Goal: Information Seeking & Learning: Learn about a topic

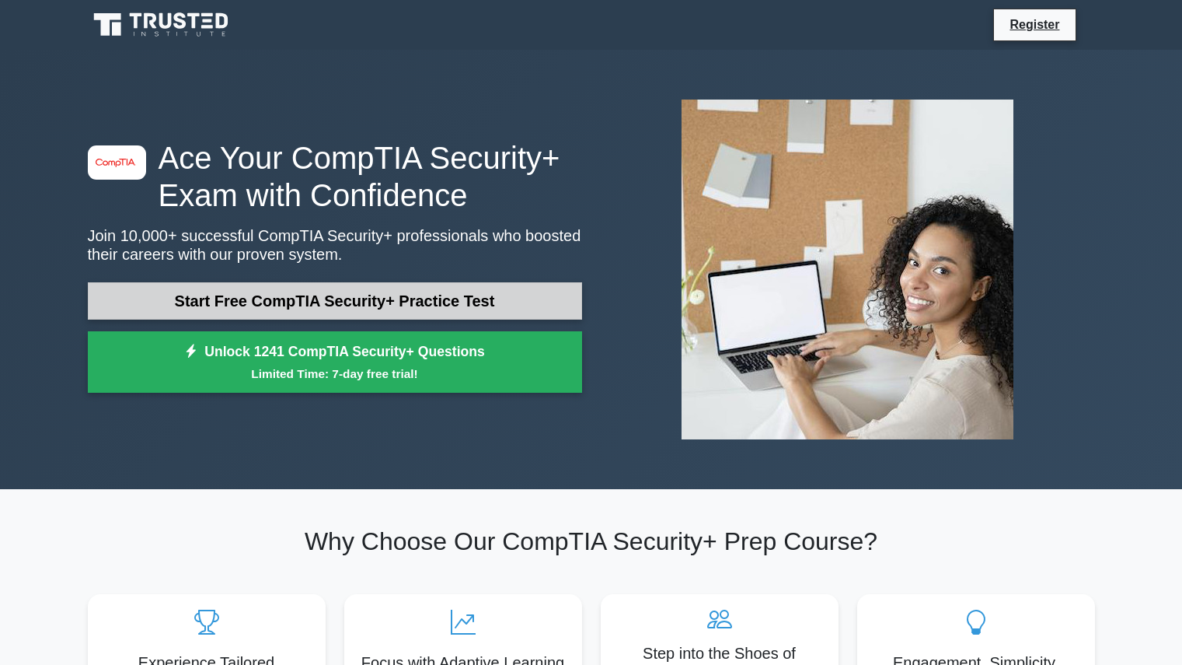
click at [296, 299] on link "Start Free CompTIA Security+ Practice Test" at bounding box center [335, 300] width 494 height 37
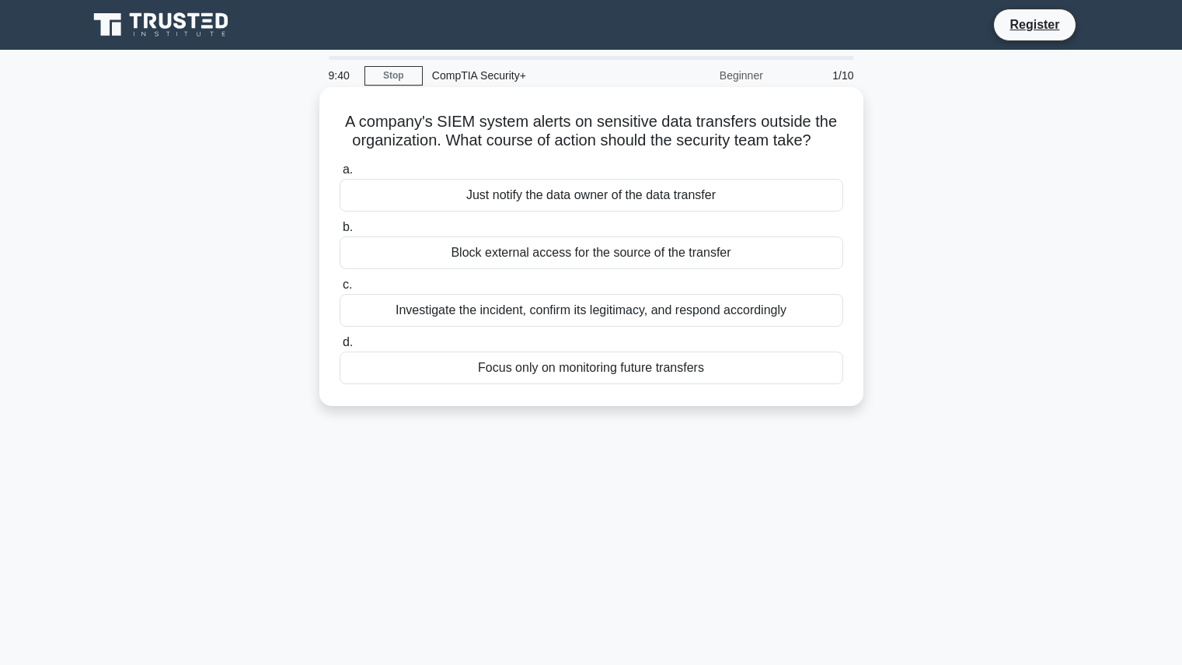
click at [591, 259] on div "Block external access for the source of the transfer" at bounding box center [592, 252] width 504 height 33
click at [340, 232] on input "b. Block external access for the source of the transfer" at bounding box center [340, 227] width 0 height 10
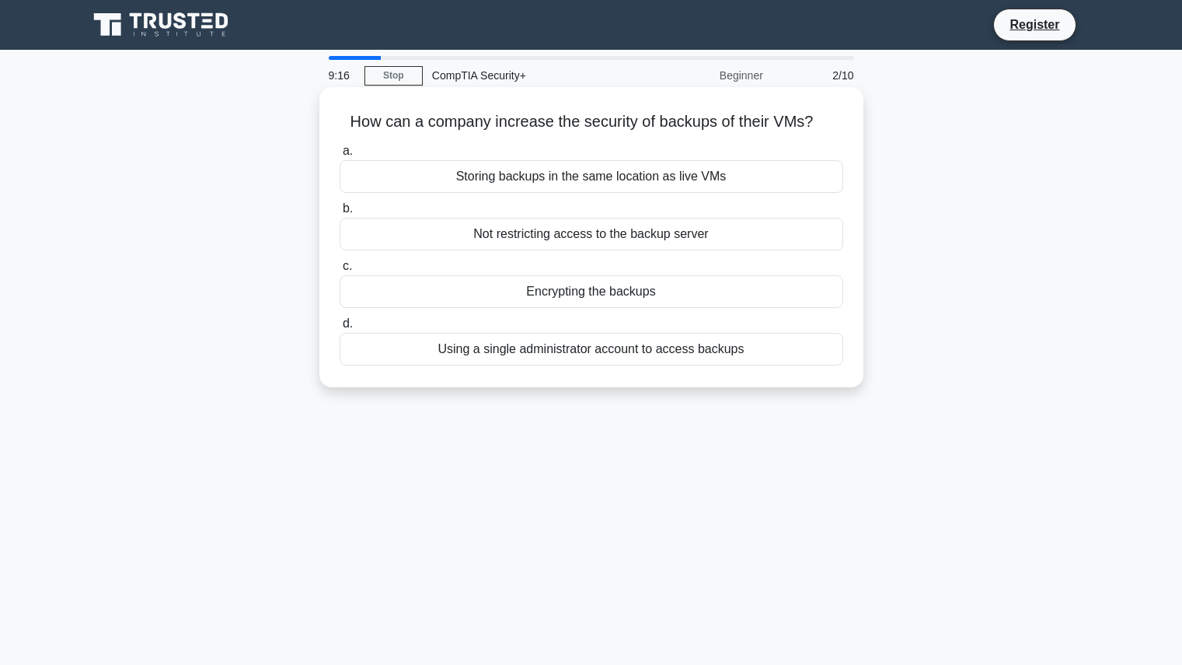
click at [595, 293] on div "Encrypting the backups" at bounding box center [592, 291] width 504 height 33
click at [340, 271] on input "c. Encrypting the backups" at bounding box center [340, 266] width 0 height 10
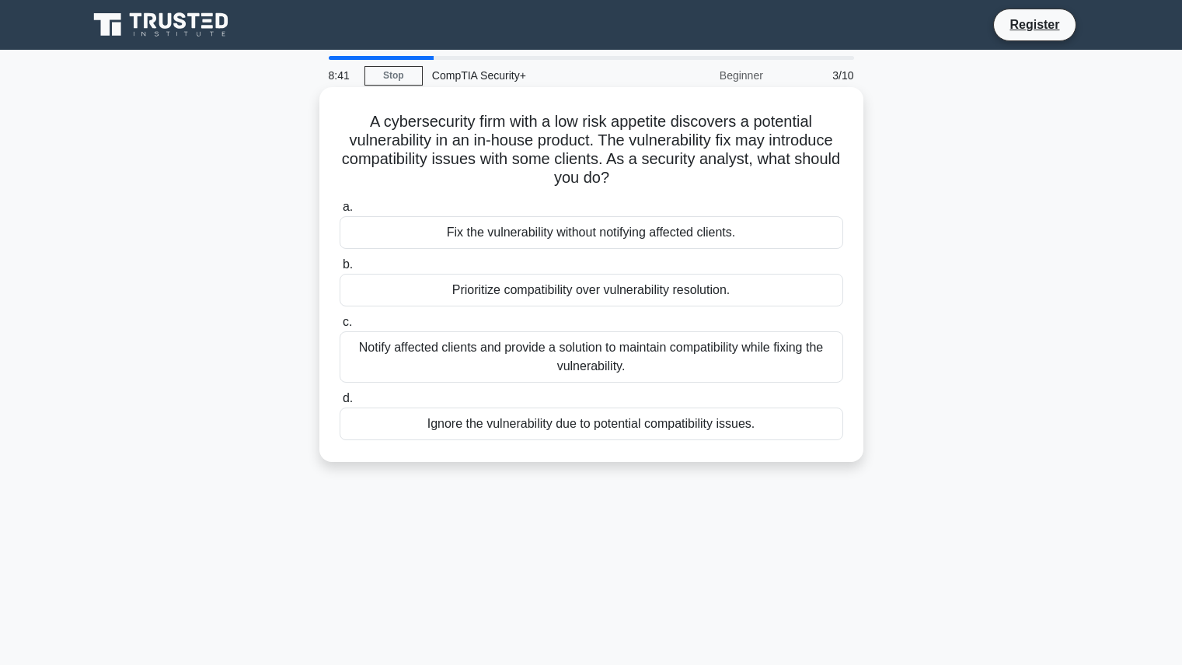
click at [592, 358] on div "Notify affected clients and provide a solution to maintain compatibility while …" at bounding box center [592, 356] width 504 height 51
click at [340, 327] on input "c. Notify affected clients and provide a solution to maintain compatibility whi…" at bounding box center [340, 322] width 0 height 10
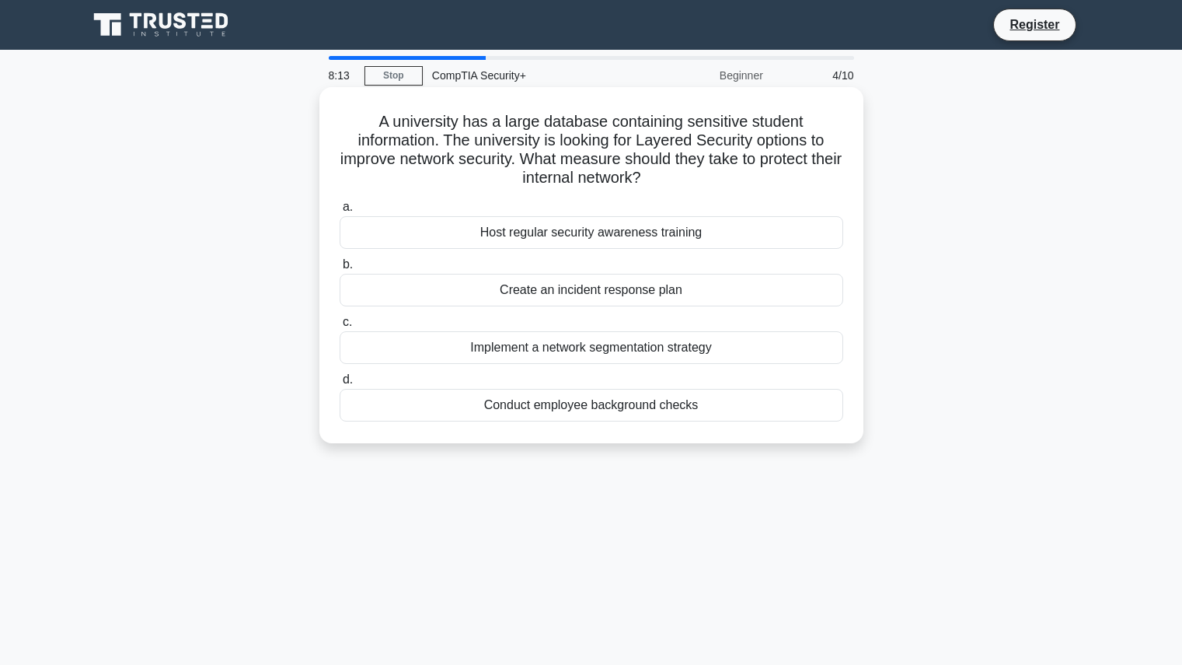
click at [592, 349] on div "Implement a network segmentation strategy" at bounding box center [592, 347] width 504 height 33
click at [340, 327] on input "c. Implement a network segmentation strategy" at bounding box center [340, 322] width 0 height 10
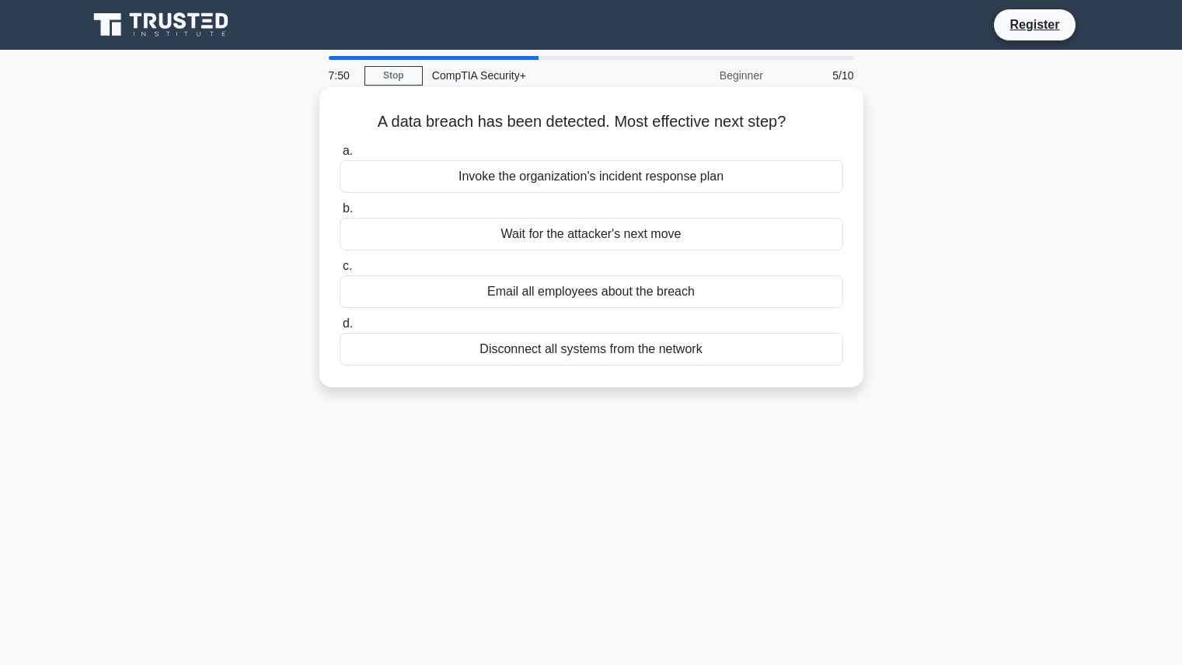
click at [599, 182] on div "Invoke the organization's incident response plan" at bounding box center [592, 176] width 504 height 33
click at [340, 156] on input "a. Invoke the organization's incident response plan" at bounding box center [340, 151] width 0 height 10
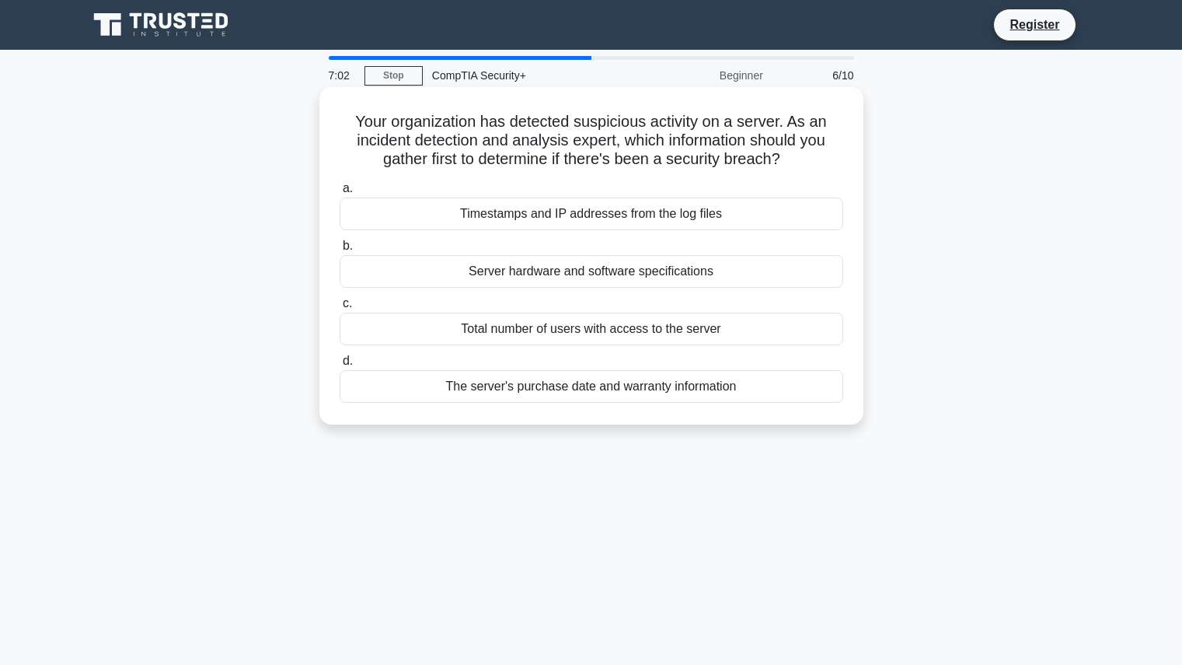
click at [577, 221] on div "Timestamps and IP addresses from the log files" at bounding box center [592, 213] width 504 height 33
click at [340, 194] on input "a. Timestamps and IP addresses from the log files" at bounding box center [340, 188] width 0 height 10
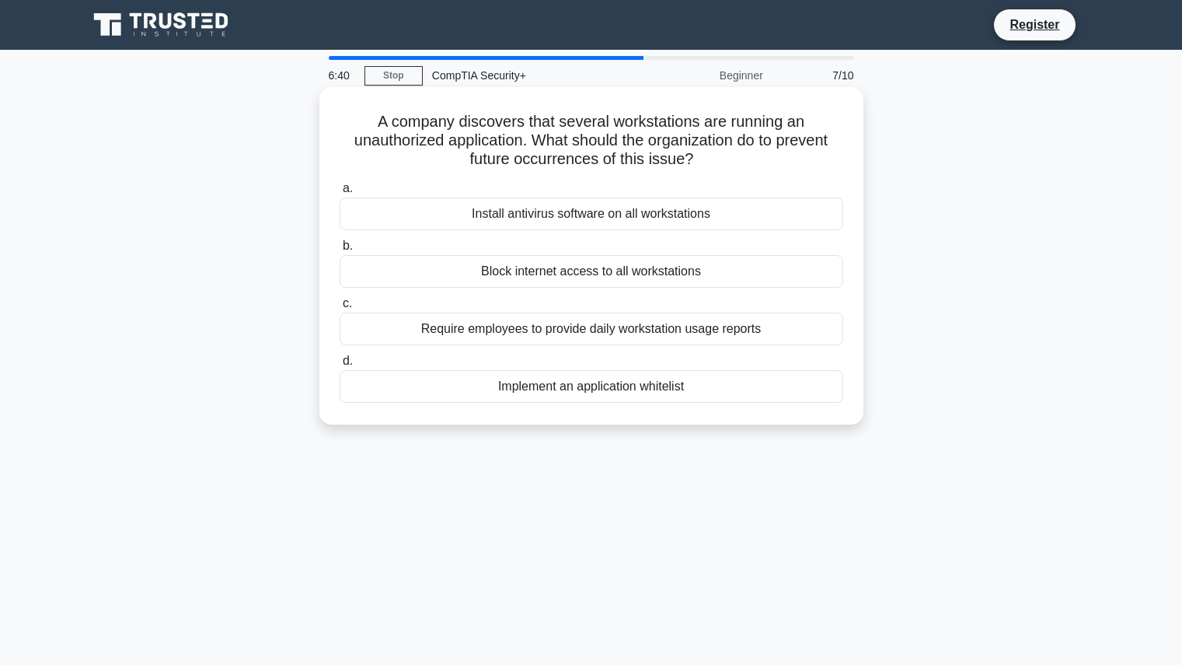
click at [674, 389] on div "Implement an application whitelist" at bounding box center [592, 386] width 504 height 33
click at [340, 366] on input "d. Implement an application whitelist" at bounding box center [340, 361] width 0 height 10
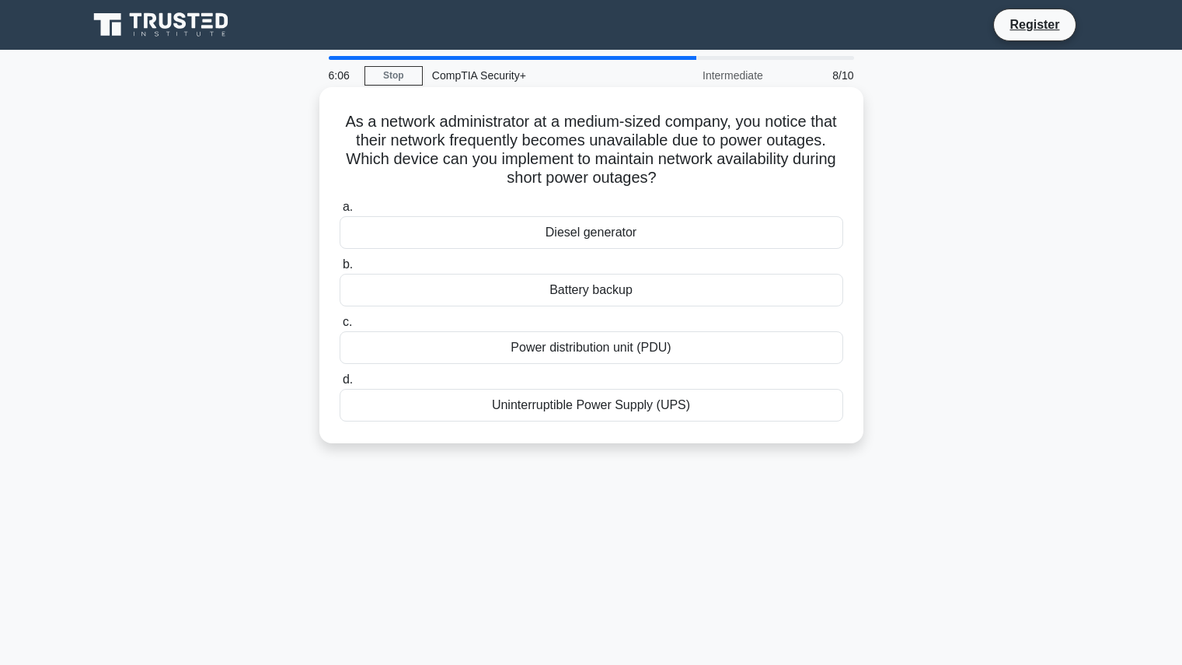
click at [610, 353] on div "Power distribution unit (PDU)" at bounding box center [592, 347] width 504 height 33
click at [340, 327] on input "c. Power distribution unit (PDU)" at bounding box center [340, 322] width 0 height 10
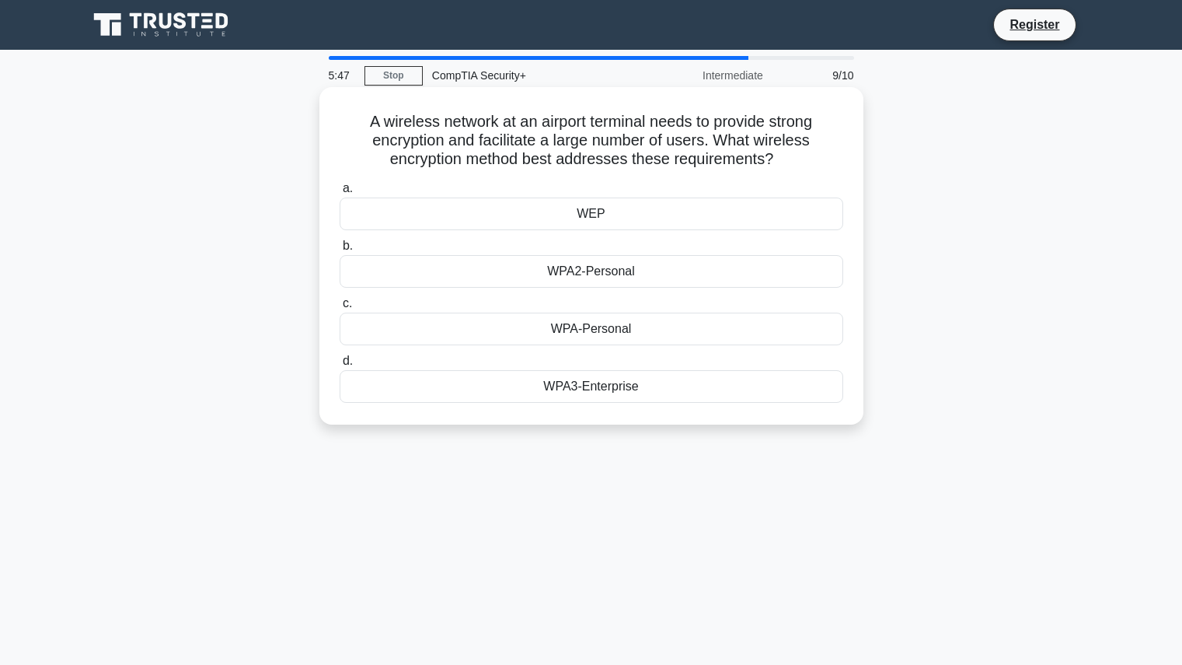
click at [574, 389] on div "WPA3-Enterprise" at bounding box center [592, 386] width 504 height 33
click at [340, 366] on input "d. WPA3-Enterprise" at bounding box center [340, 361] width 0 height 10
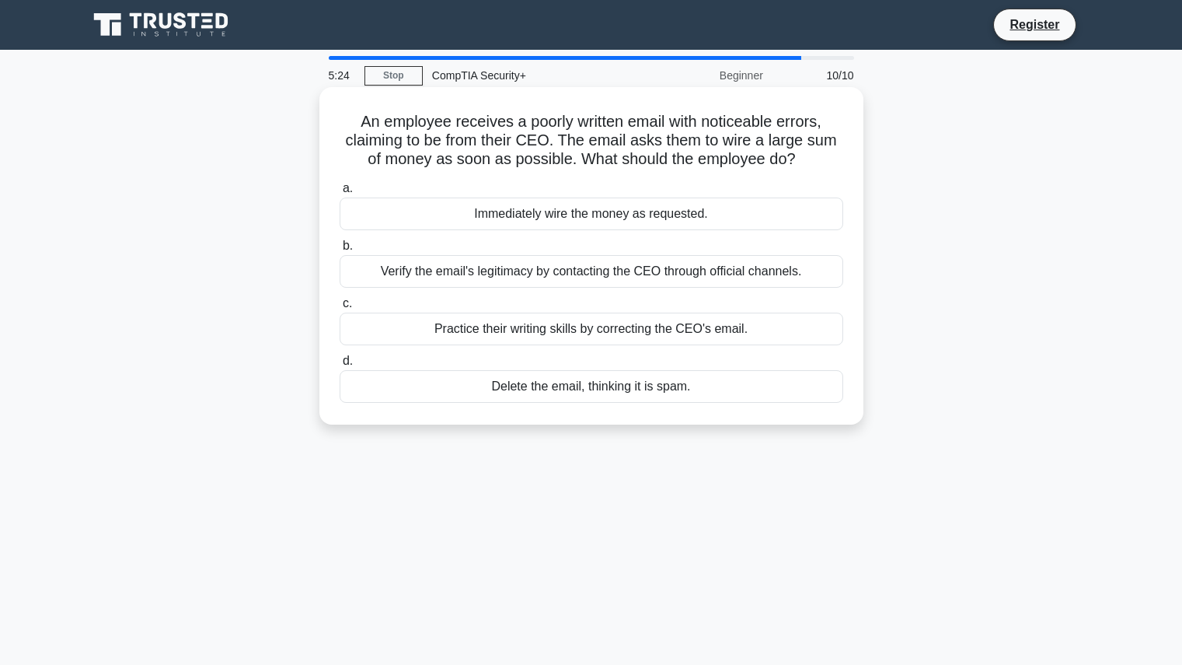
click at [602, 274] on div "Verify the email's legitimacy by contacting the CEO through official channels." at bounding box center [592, 271] width 504 height 33
click at [340, 251] on input "b. Verify the email's legitimacy by contacting the CEO through official channel…" at bounding box center [340, 246] width 0 height 10
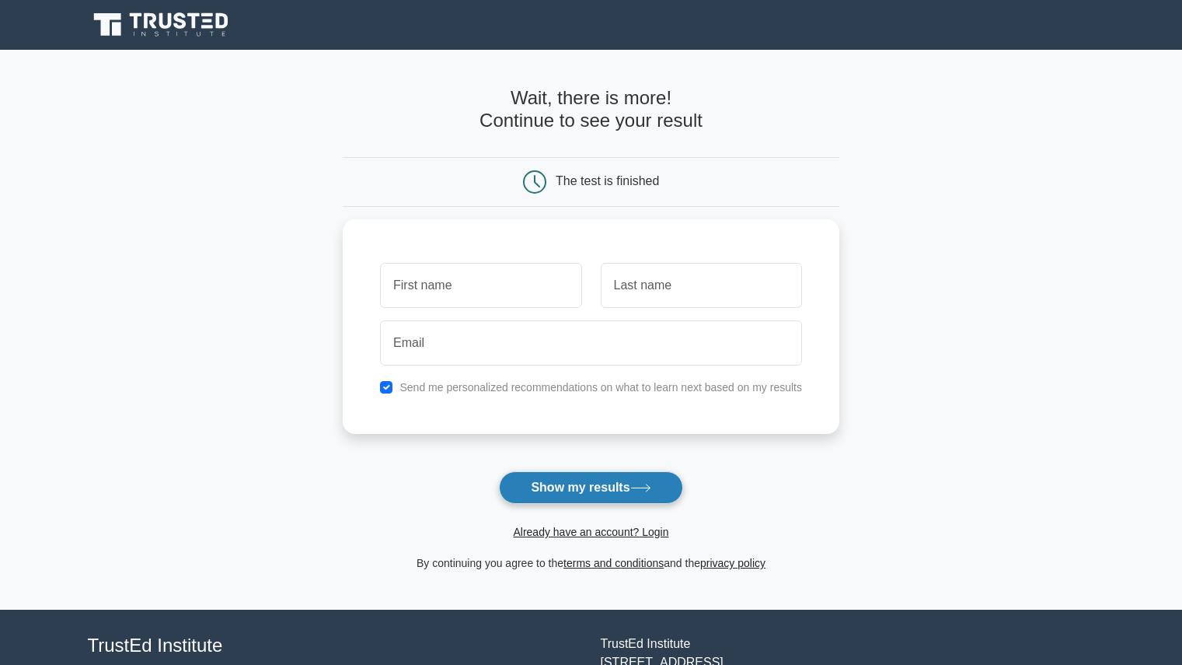
click at [602, 484] on button "Show my results" at bounding box center [590, 487] width 183 height 33
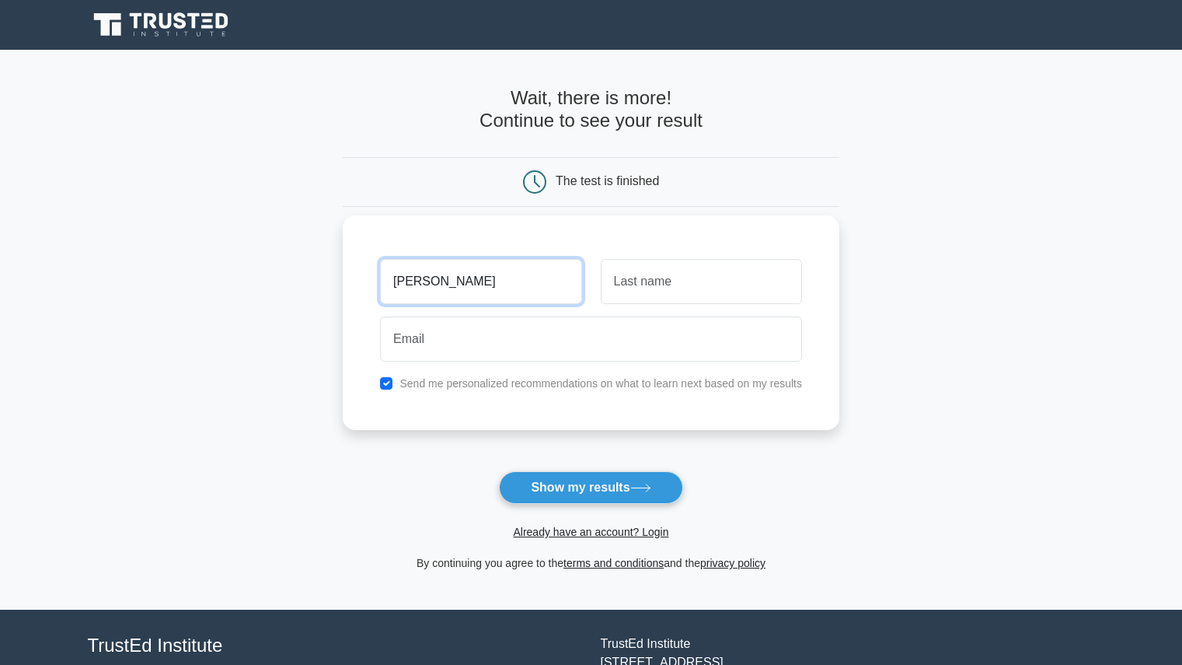
type input "[PERSON_NAME]"
click at [495, 384] on label "Send me personalized recommendations on what to learn next based on my results" at bounding box center [600, 383] width 403 height 12
click at [381, 387] on input "checkbox" at bounding box center [386, 383] width 12 height 12
checkbox input "false"
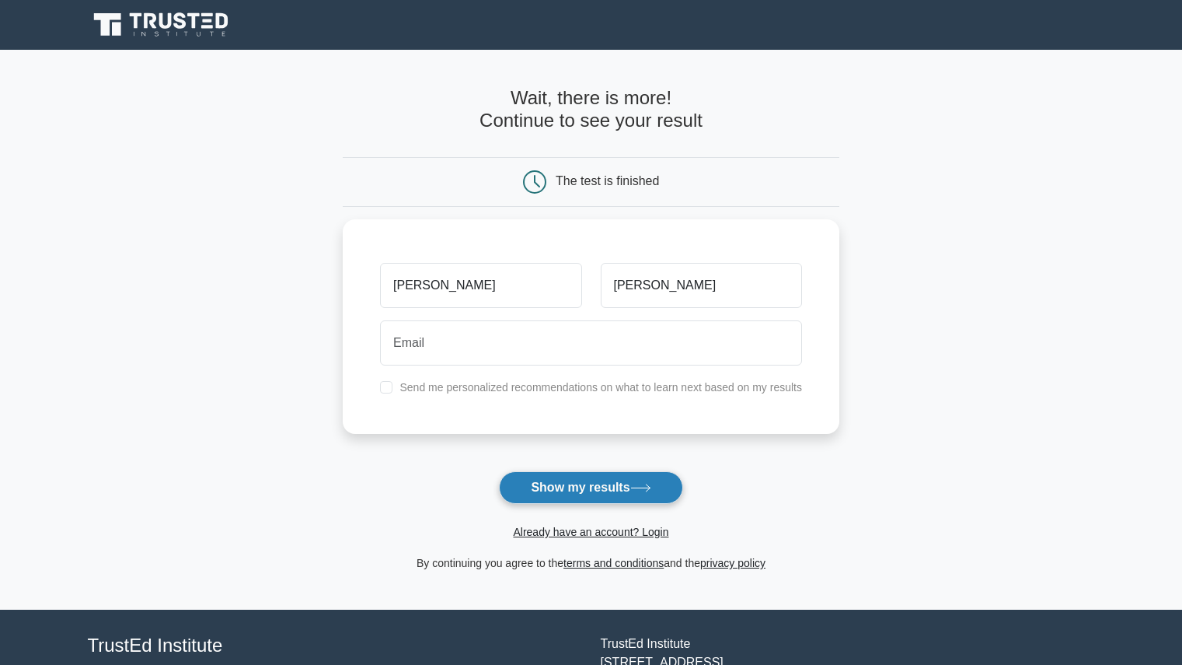
click at [564, 503] on button "Show my results" at bounding box center [590, 487] width 183 height 33
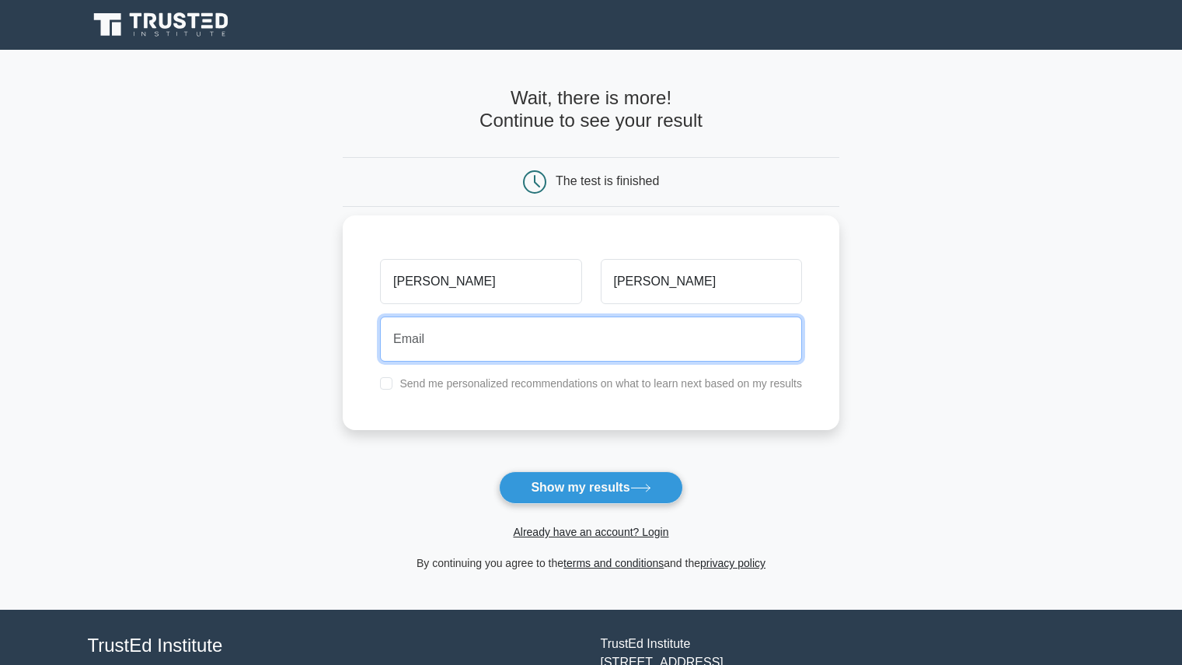
click at [436, 344] on input "email" at bounding box center [591, 338] width 422 height 45
type input "[PERSON_NAME][EMAIL_ADDRESS][DOMAIN_NAME]"
click at [499, 471] on button "Show my results" at bounding box center [590, 487] width 183 height 33
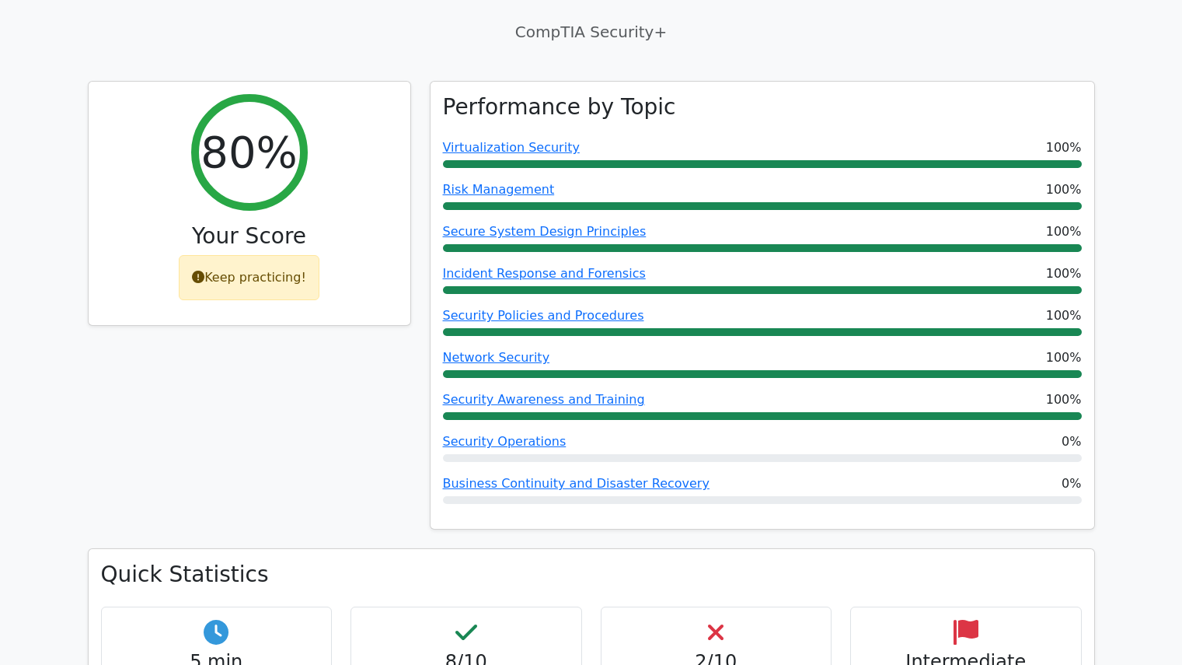
scroll to position [531, 0]
